Goal: Task Accomplishment & Management: Use online tool/utility

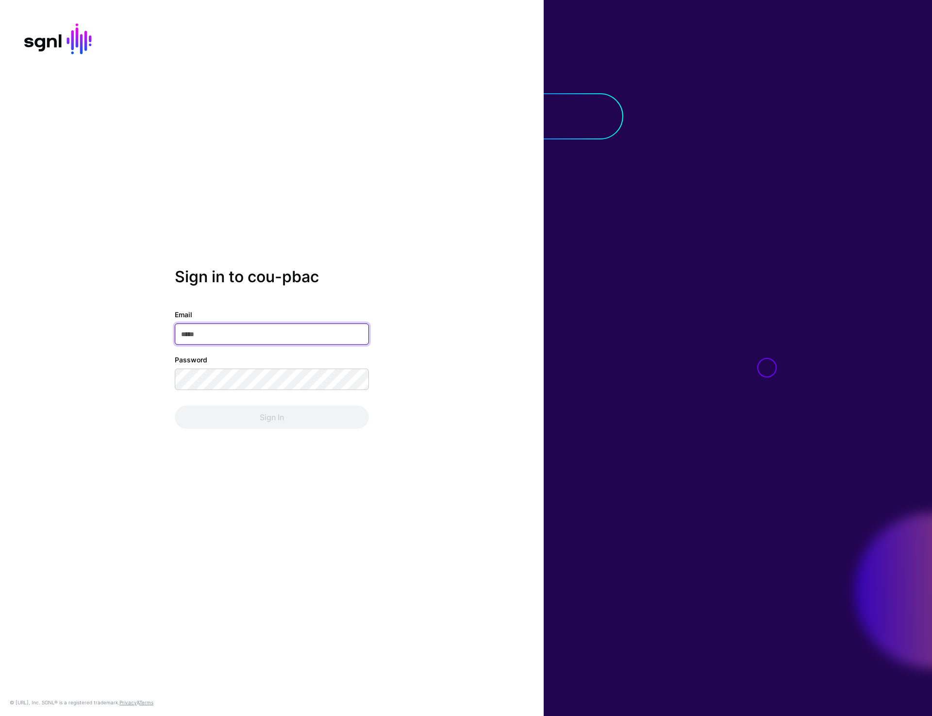
type input "**********"
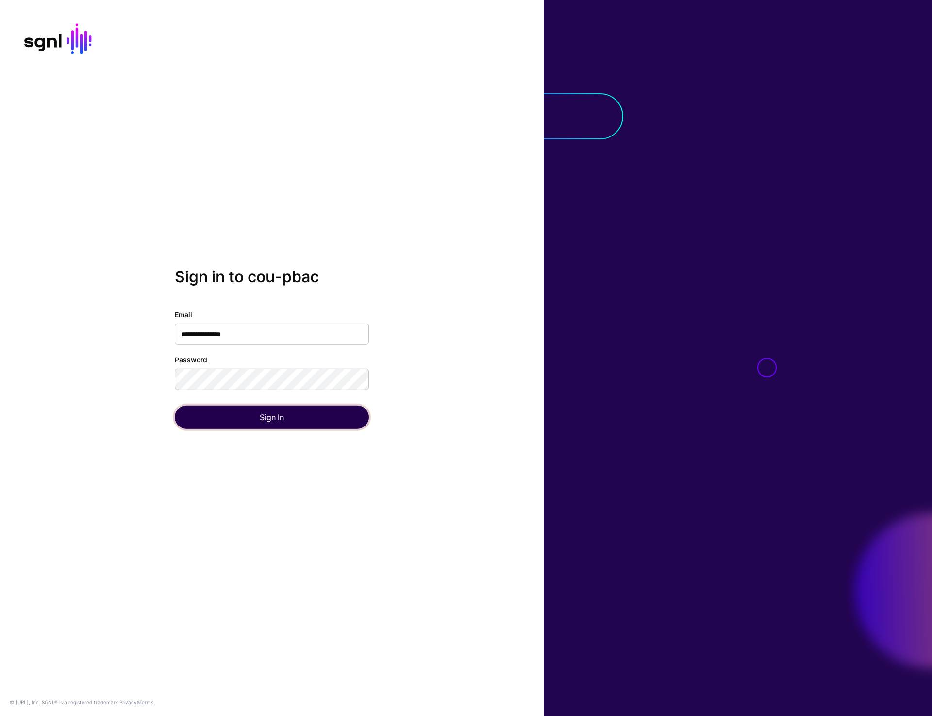
click at [260, 423] on button "Sign In" at bounding box center [272, 416] width 194 height 23
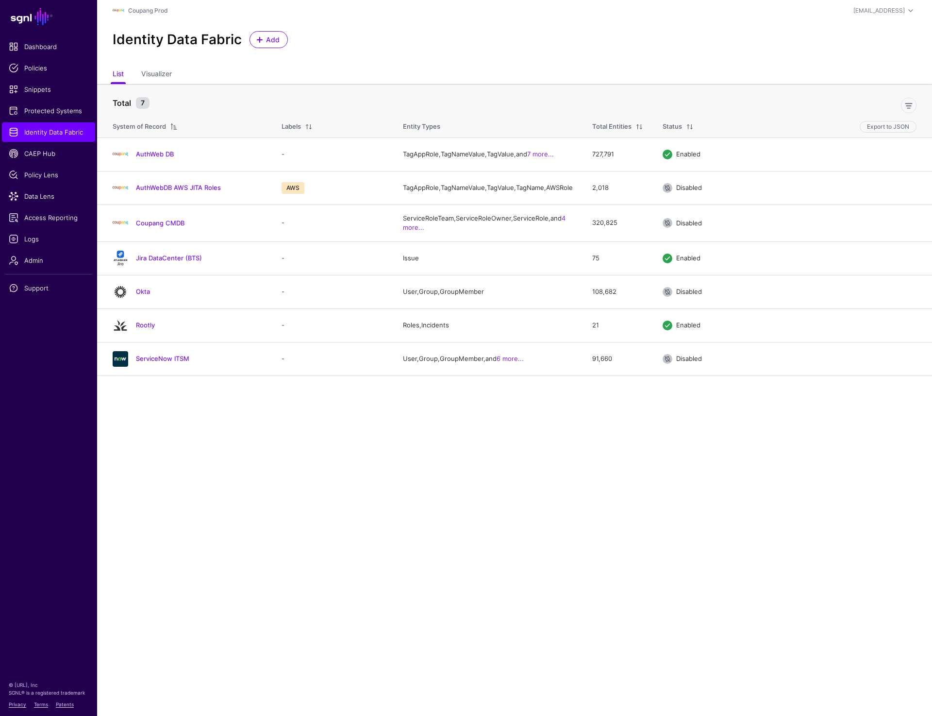
click at [189, 412] on main "SGNL Dashboard Policies Snippets Protected Systems Identity Data Fabric CAEP Hu…" at bounding box center [466, 358] width 932 height 716
click at [143, 156] on link "AuthWeb DB" at bounding box center [155, 154] width 38 height 8
click at [152, 191] on link "AuthWebDB AWS JITA Roles" at bounding box center [178, 187] width 85 height 8
click at [153, 227] on link "Coupang CMDB" at bounding box center [160, 223] width 49 height 8
click at [143, 295] on link "Okta" at bounding box center [143, 291] width 14 height 8
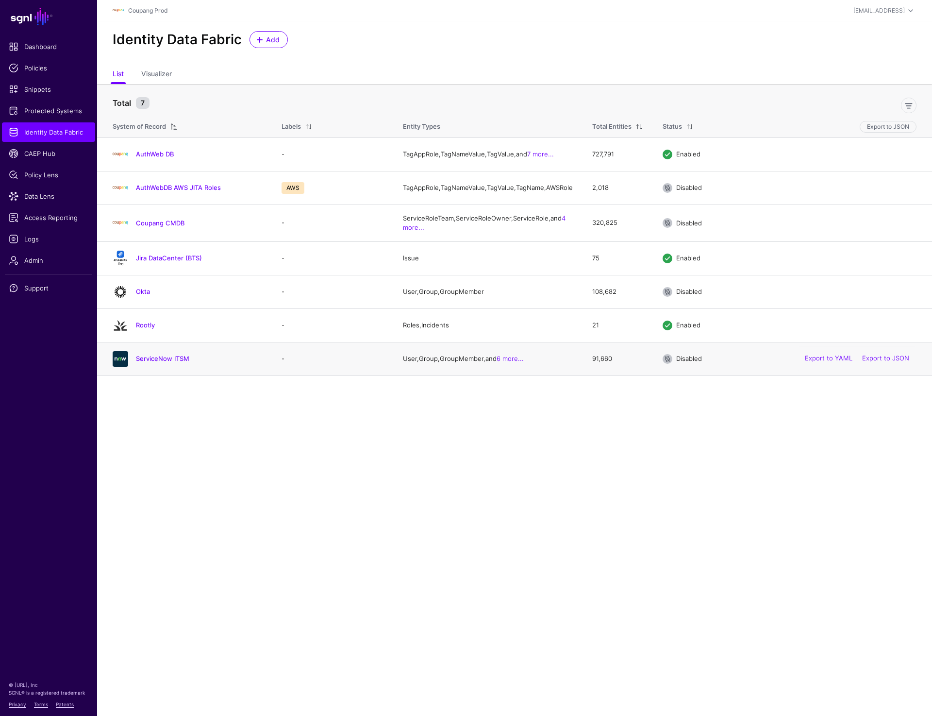
click at [152, 360] on div "ServiceNow ITSM" at bounding box center [187, 359] width 157 height 16
click at [152, 362] on link "ServiceNow ITSM" at bounding box center [162, 358] width 53 height 8
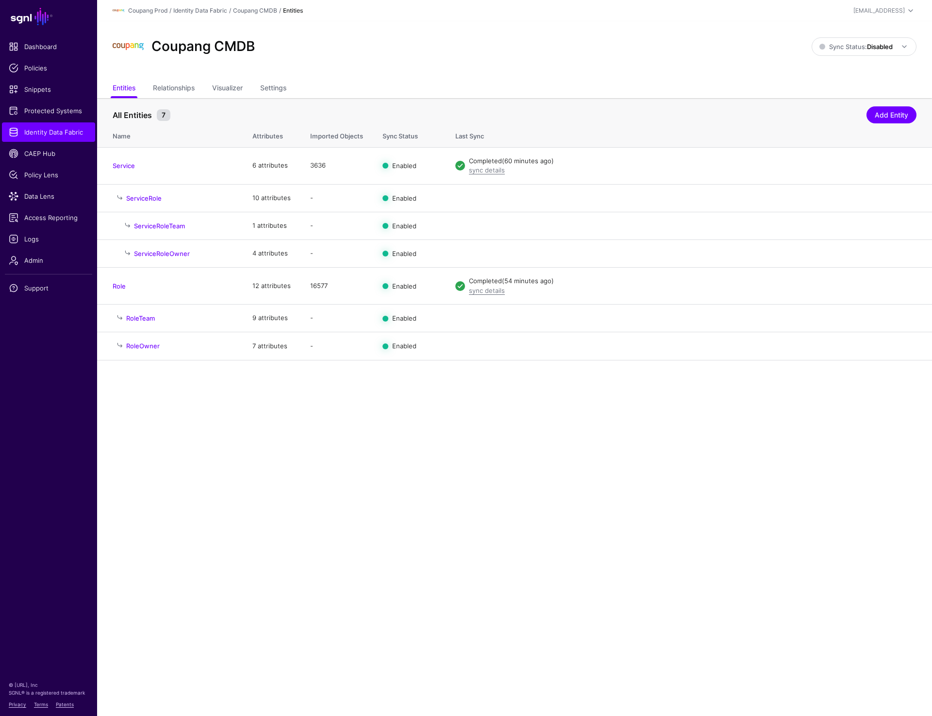
click at [587, 36] on div "Coupang CMDB" at bounding box center [462, 46] width 707 height 31
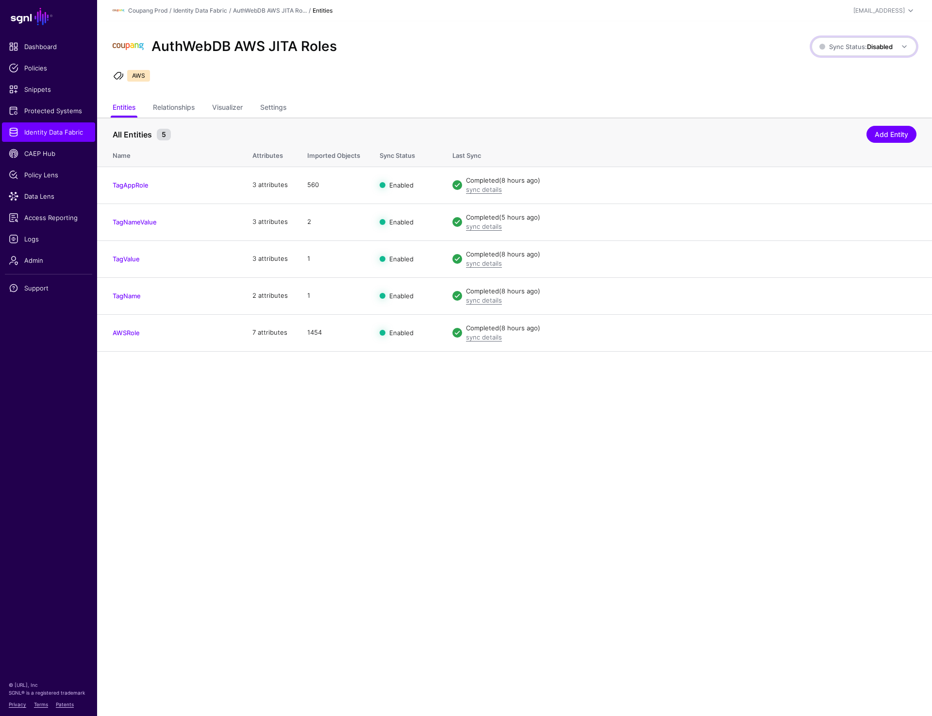
click at [861, 50] on span "Sync Status: Disabled" at bounding box center [855, 47] width 73 height 8
click at [846, 77] on span "Syncing active for all configured entities that are enabled" at bounding box center [858, 84] width 100 height 16
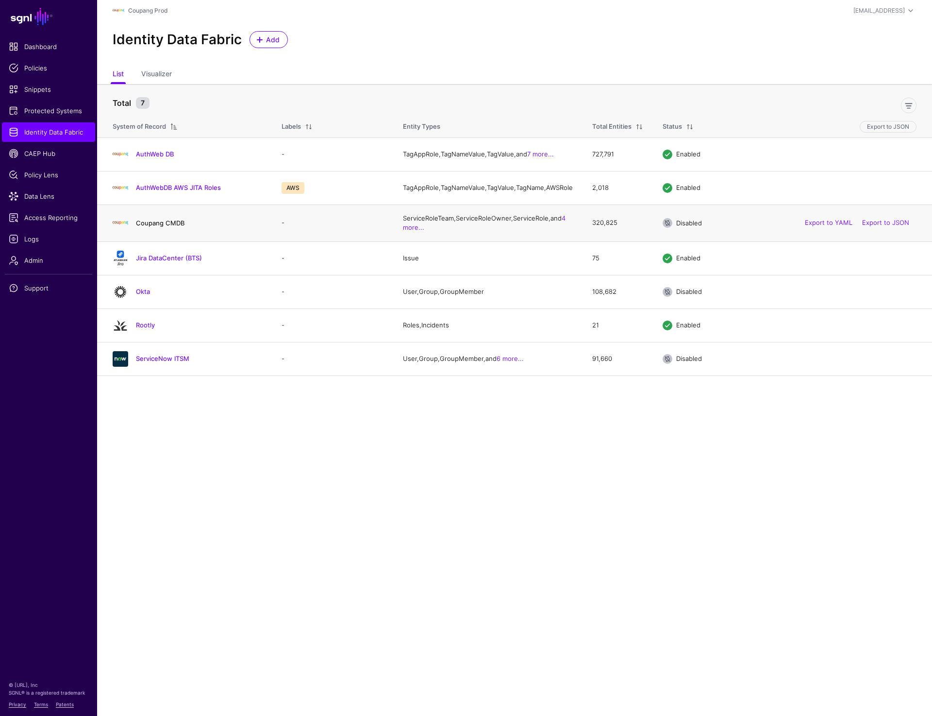
click at [151, 227] on link "Coupang CMDB" at bounding box center [160, 223] width 49 height 8
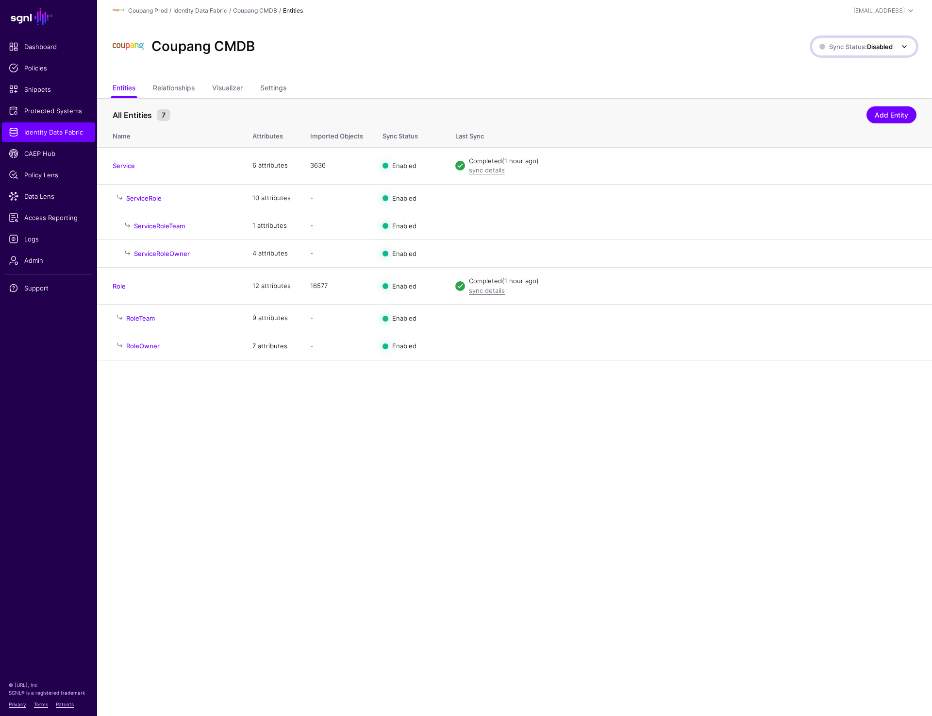
click at [876, 49] on strong "Disabled" at bounding box center [880, 47] width 26 height 8
click at [842, 78] on span "Syncing active for all configured entities that are enabled" at bounding box center [858, 84] width 100 height 16
click at [542, 412] on main "SGNL Dashboard Policies Snippets Protected Systems Identity Data Fabric CAEP Hu…" at bounding box center [466, 358] width 932 height 716
